Goal: Information Seeking & Learning: Find contact information

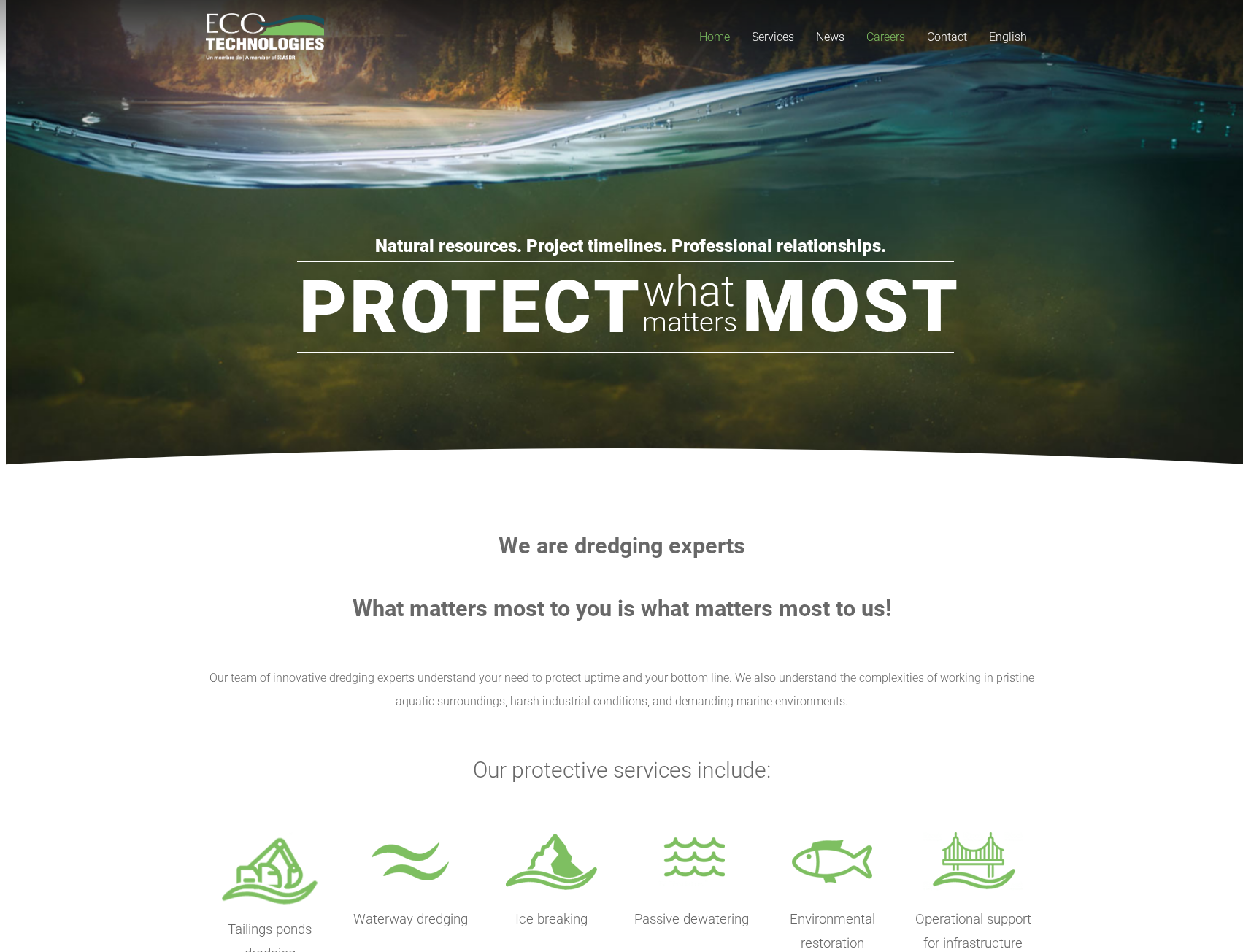
click at [890, 35] on span "Careers" at bounding box center [886, 37] width 39 height 14
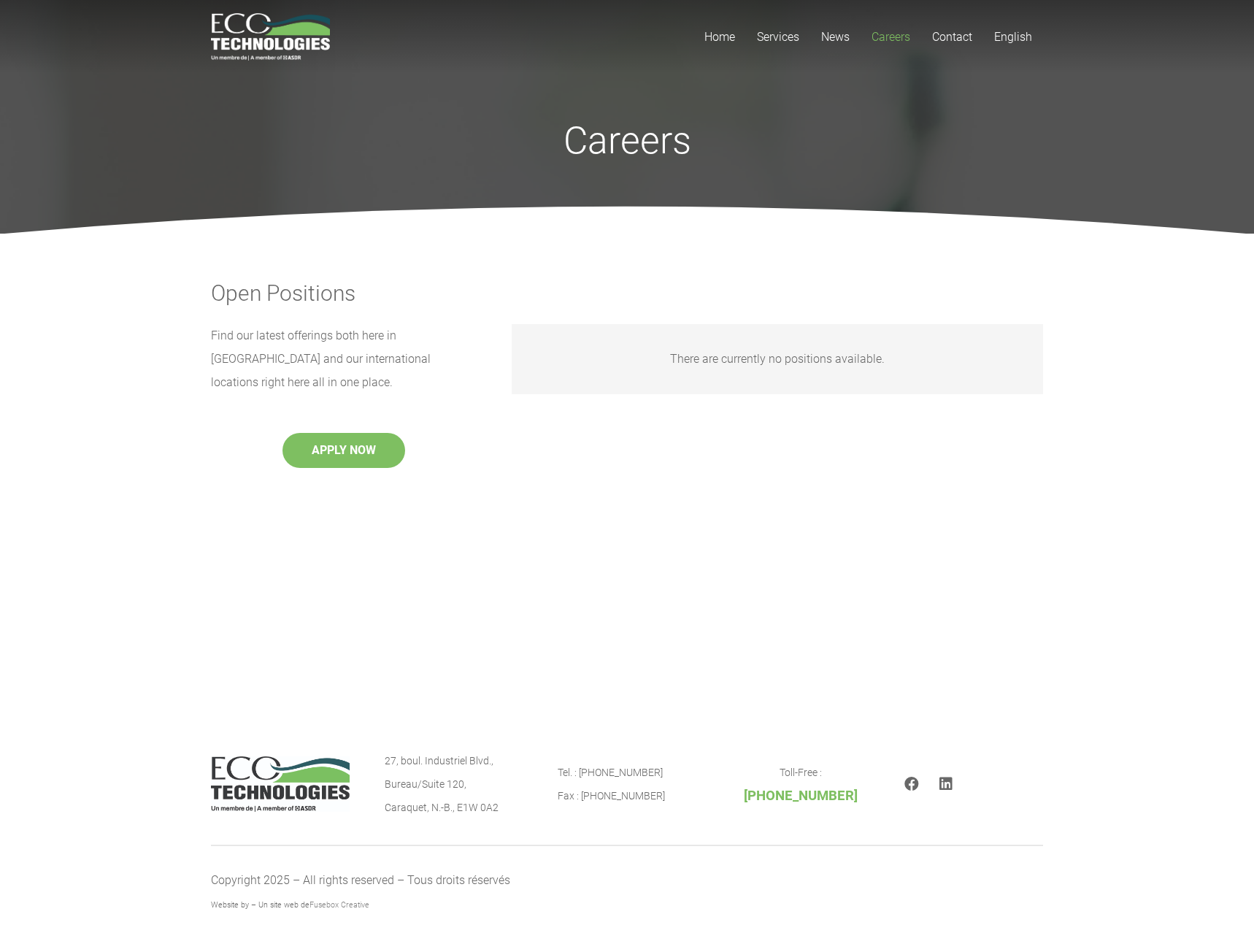
drag, startPoint x: 501, startPoint y: 807, endPoint x: 381, endPoint y: 757, distance: 130.0
click at [381, 757] on div "27, boul. [STREET_ADDRESS] Tel. : [PHONE_NUMBER] Fax : [PHONE_NUMBER] Toll-Free…" at bounding box center [627, 784] width 832 height 70
